Goal: Check status: Check status

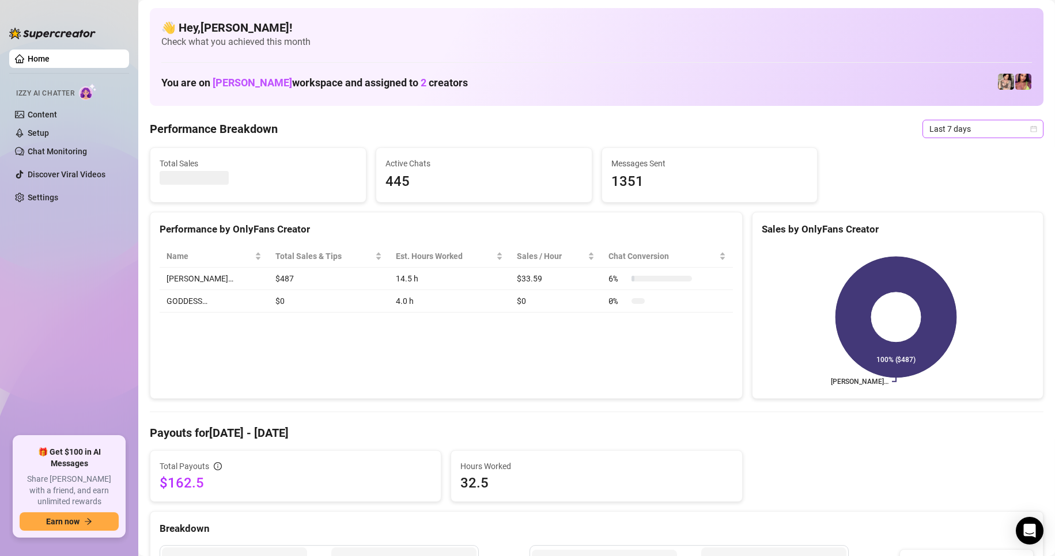
click at [1020, 137] on span "Last 7 days" at bounding box center [982, 128] width 107 height 17
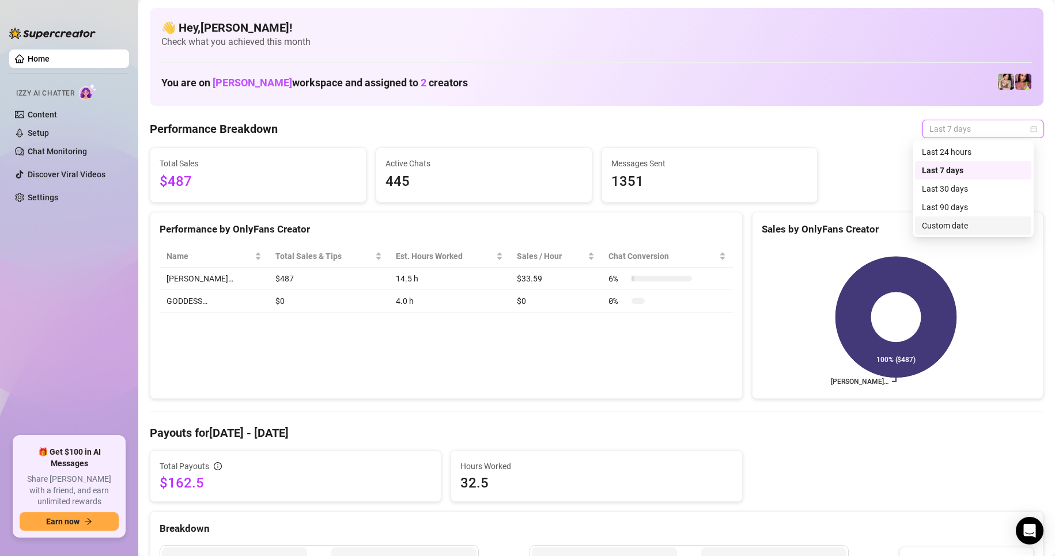
drag, startPoint x: 953, startPoint y: 154, endPoint x: 959, endPoint y: 237, distance: 83.2
click at [959, 237] on div "Last 90 days Custom date Last 24 hours Last 7 days Last 30 days Last 90 days Cu…" at bounding box center [973, 189] width 121 height 97
click at [948, 226] on div "Custom date" at bounding box center [973, 225] width 103 height 13
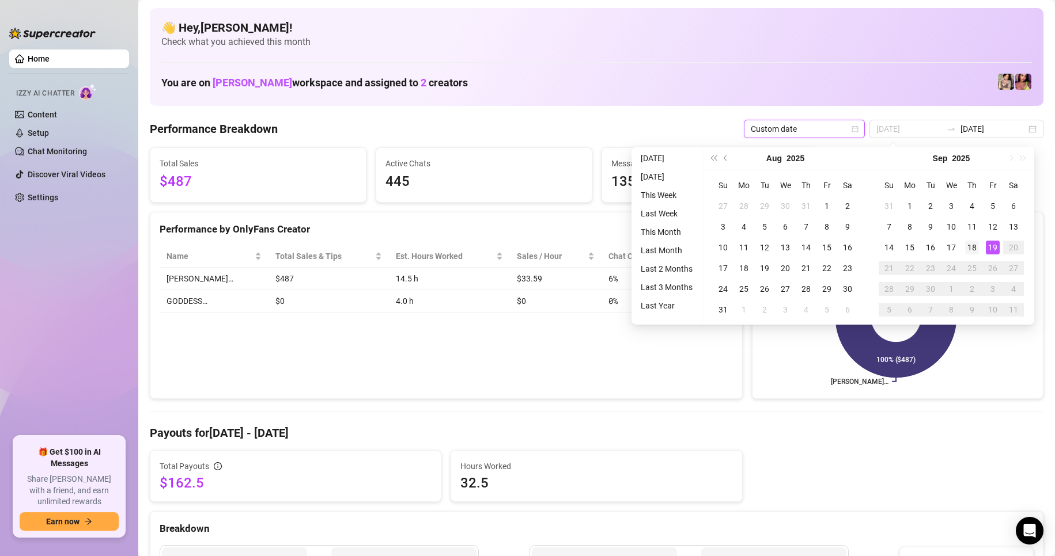
type input "[DATE]"
click at [976, 248] on div "18" at bounding box center [972, 248] width 14 height 14
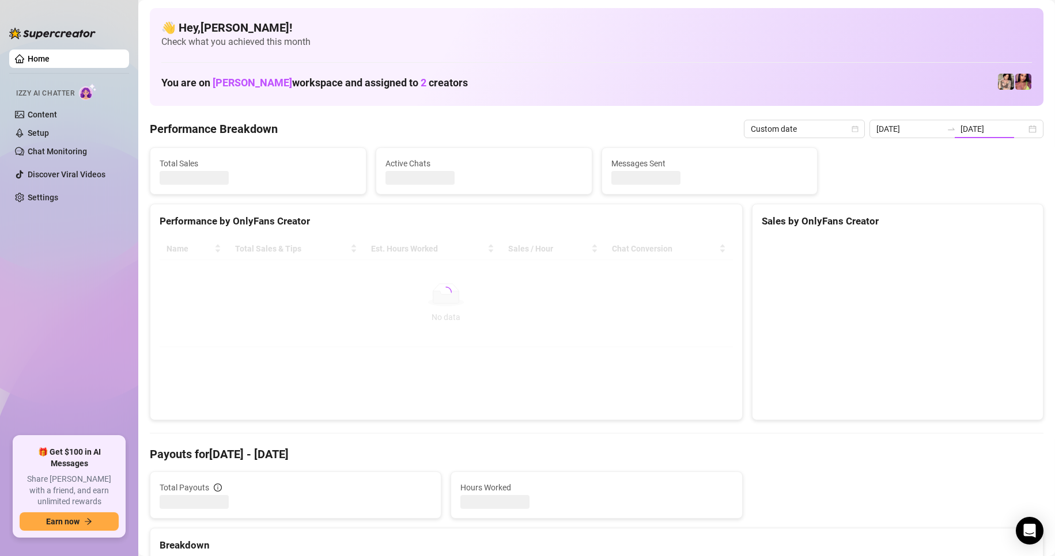
type input "[DATE]"
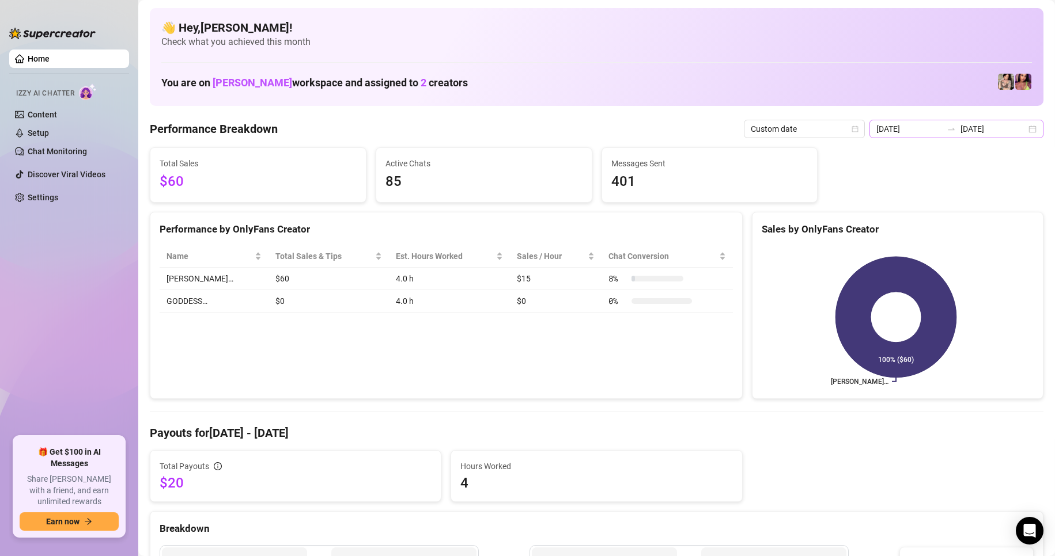
click at [1019, 133] on div "[DATE] [DATE]" at bounding box center [956, 129] width 174 height 18
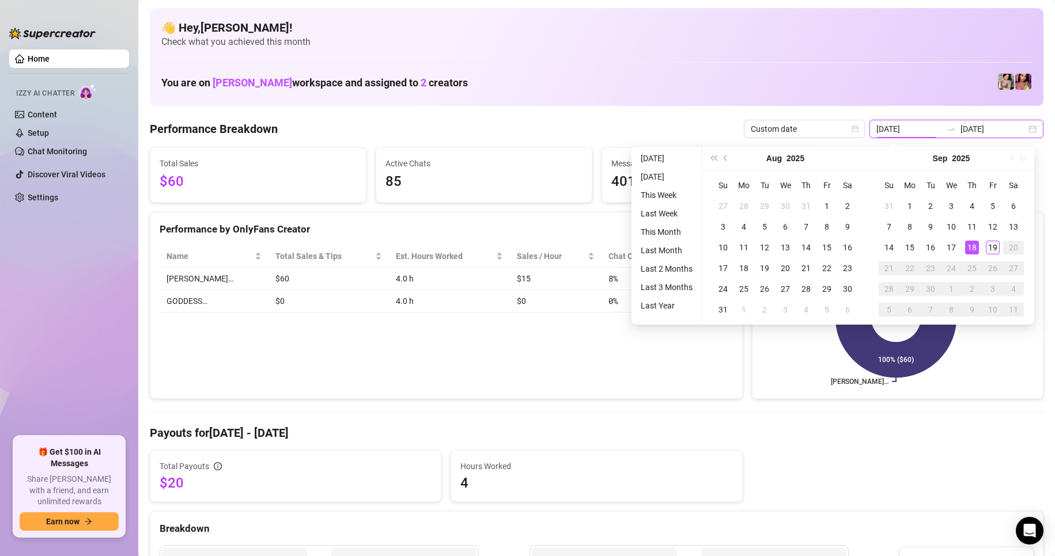
type input "[DATE]"
click at [988, 252] on div "19" at bounding box center [993, 248] width 14 height 14
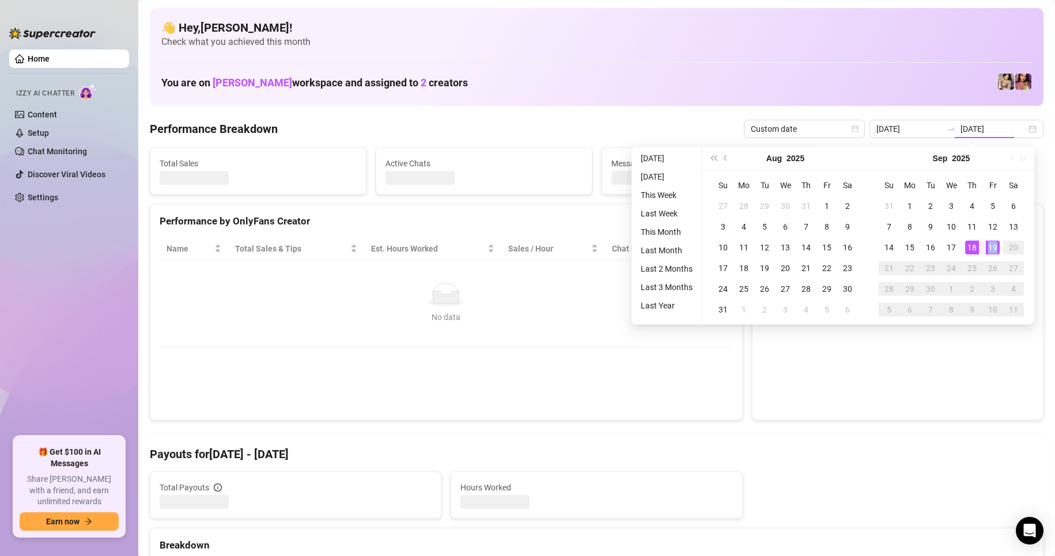
type input "[DATE]"
